Goal: Task Accomplishment & Management: Complete application form

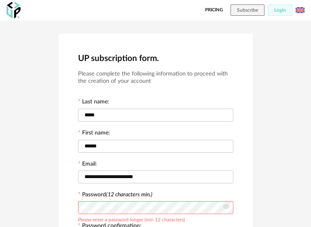
scroll to position [250, 0]
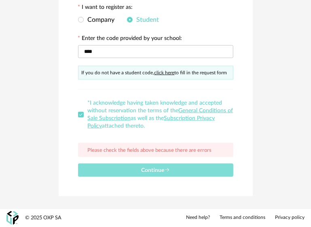
click at [149, 168] on span "Continue" at bounding box center [155, 171] width 29 height 6
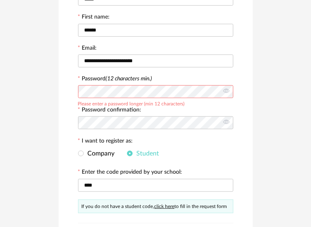
scroll to position [115, 0]
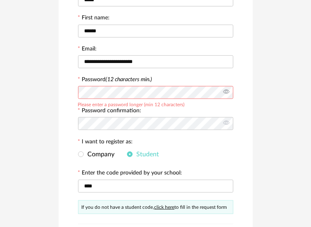
click at [230, 93] on icon at bounding box center [226, 93] width 10 height 16
click at [227, 93] on icon at bounding box center [226, 93] width 10 height 16
click at [226, 92] on icon at bounding box center [226, 93] width 10 height 16
click at [223, 89] on icon at bounding box center [226, 93] width 10 height 16
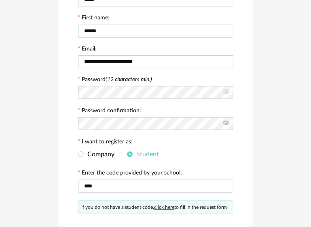
click at [224, 126] on icon at bounding box center [226, 124] width 10 height 16
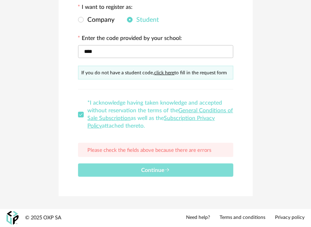
click at [165, 168] on icon "submit" at bounding box center [167, 171] width 6 height 6
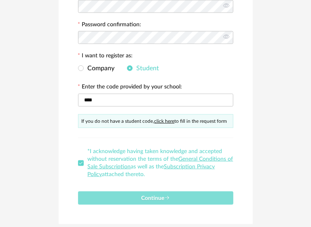
scroll to position [203, 0]
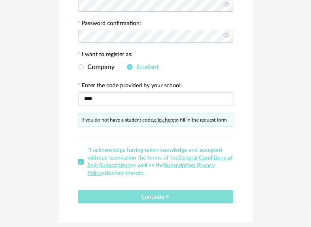
click at [174, 195] on button "Continue" at bounding box center [155, 197] width 155 height 13
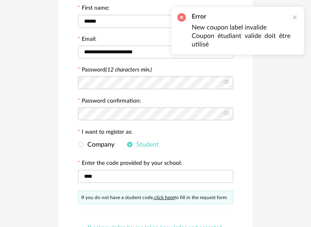
scroll to position [135, 0]
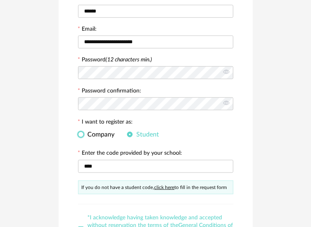
click at [82, 135] on span at bounding box center [81, 135] width 6 height 6
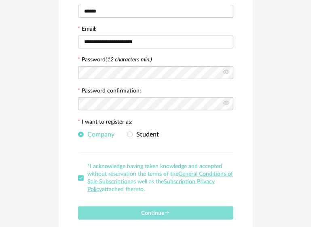
click at [154, 210] on button "Continue" at bounding box center [155, 213] width 155 height 13
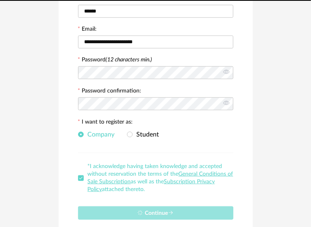
scroll to position [0, 0]
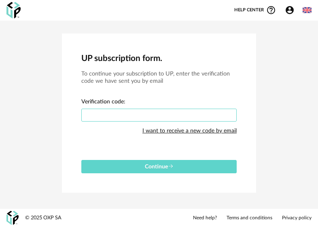
click at [132, 114] on input "text" at bounding box center [158, 115] width 155 height 13
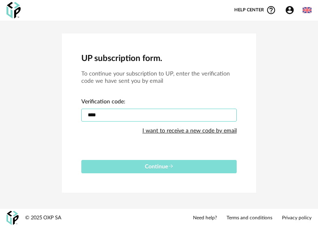
type input "****"
click at [159, 166] on span "Continue" at bounding box center [159, 167] width 29 height 6
